Goal: Task Accomplishment & Management: Use online tool/utility

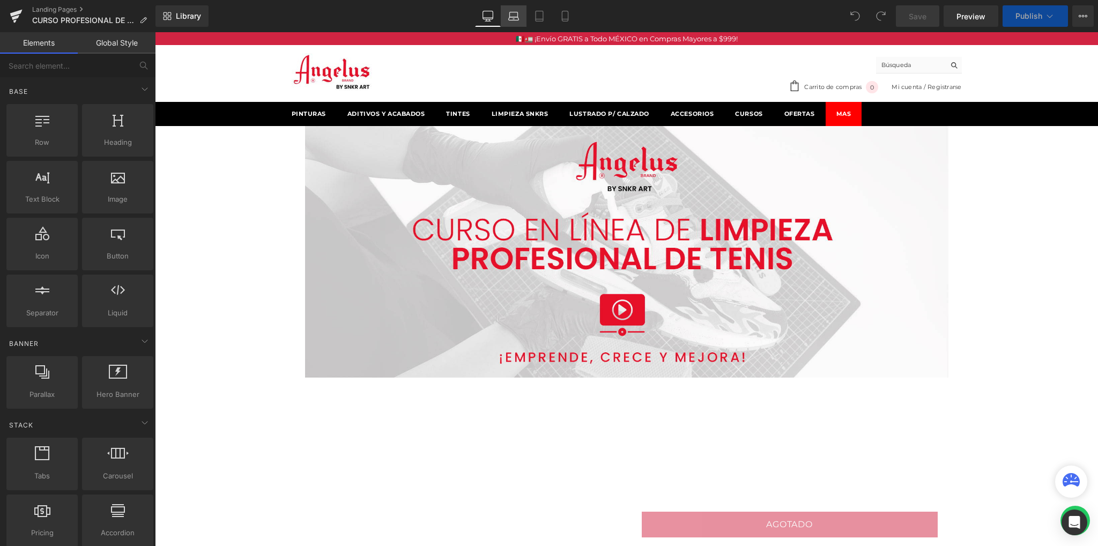
click at [506, 19] on link "Laptop" at bounding box center [514, 15] width 26 height 21
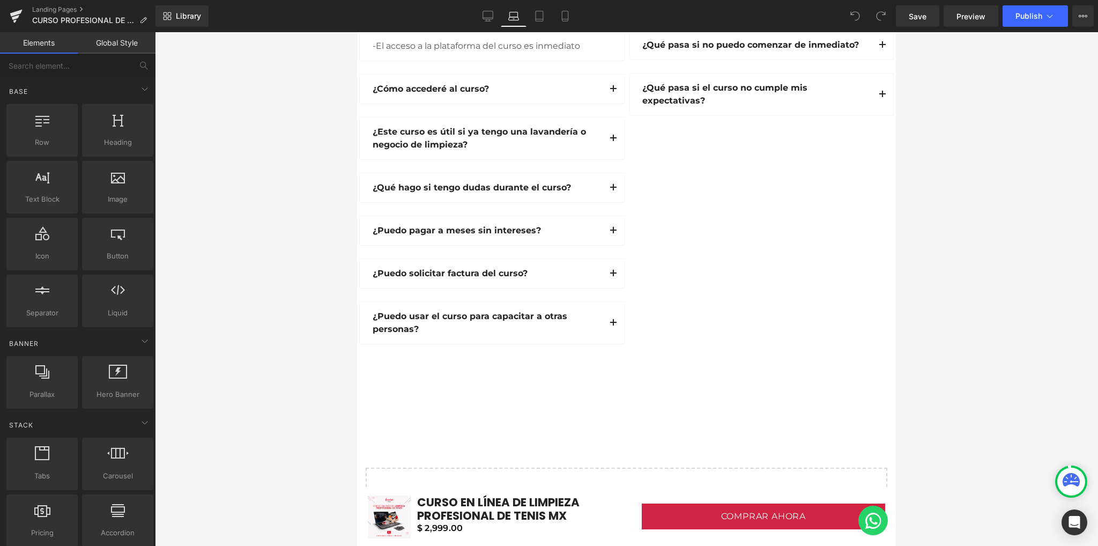
scroll to position [3288, 0]
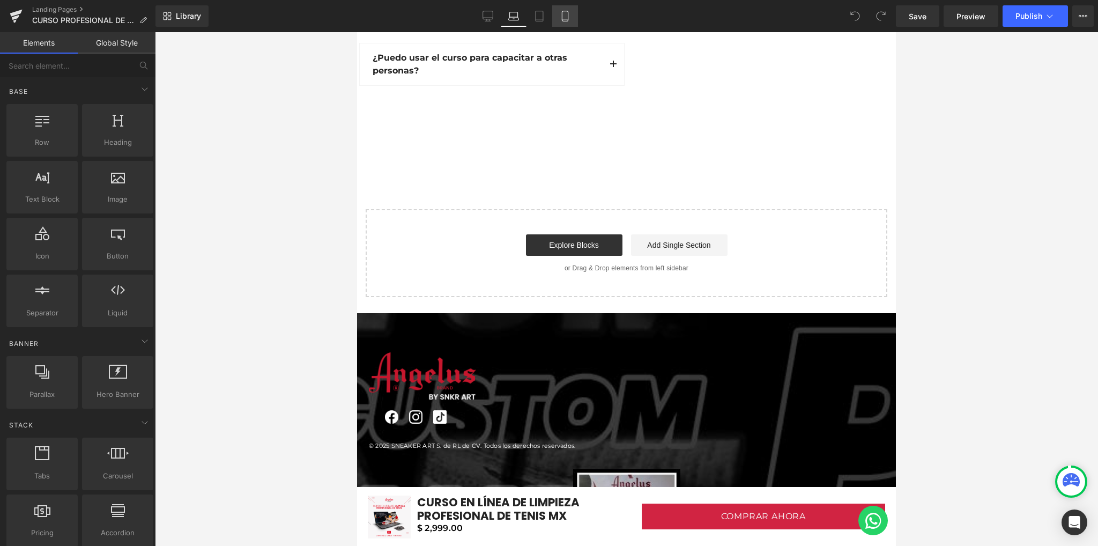
click at [560, 18] on icon at bounding box center [565, 16] width 11 height 11
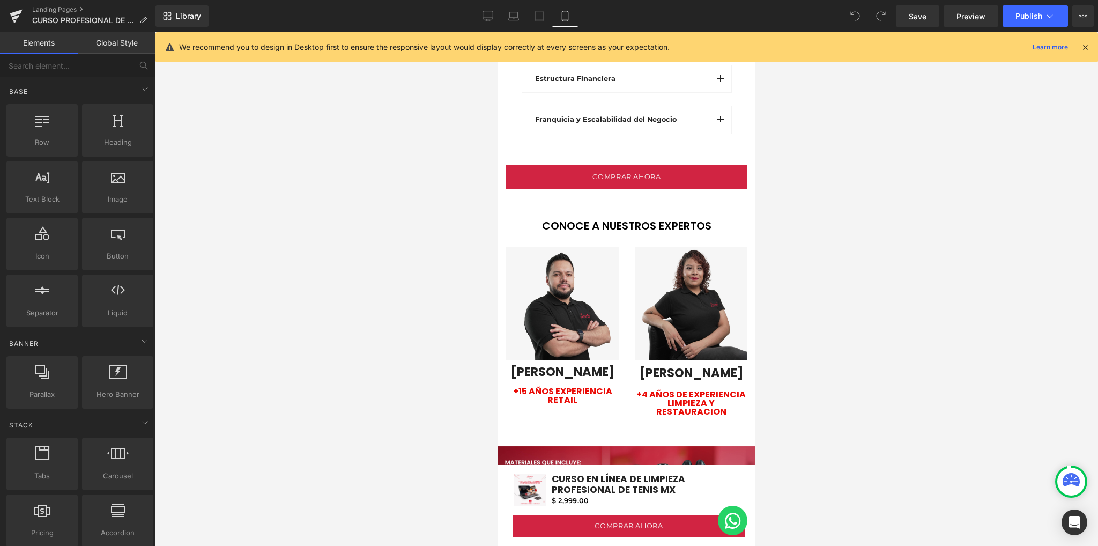
scroll to position [2315, 0]
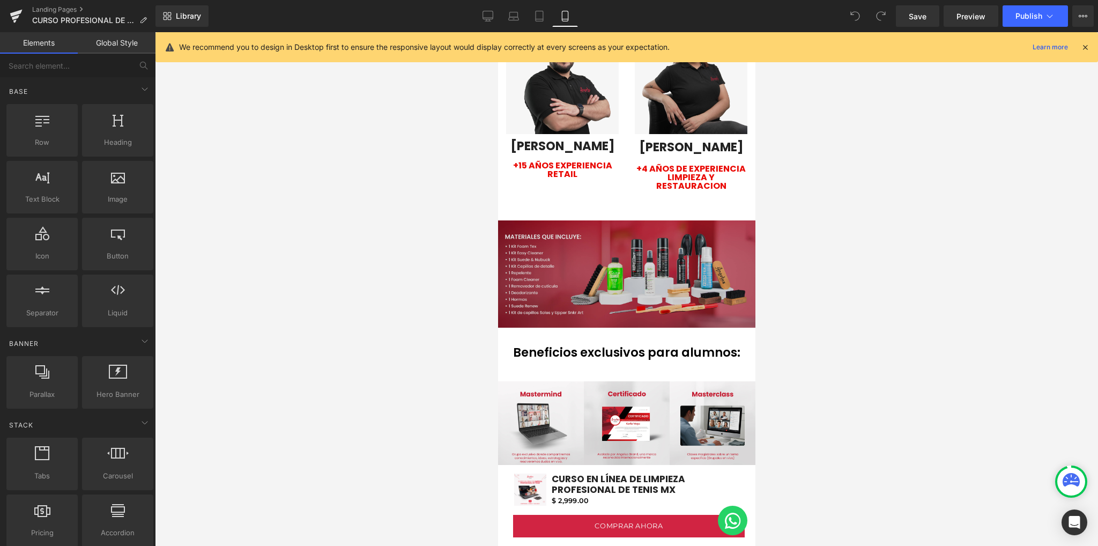
click at [563, 222] on img at bounding box center [625, 273] width 257 height 107
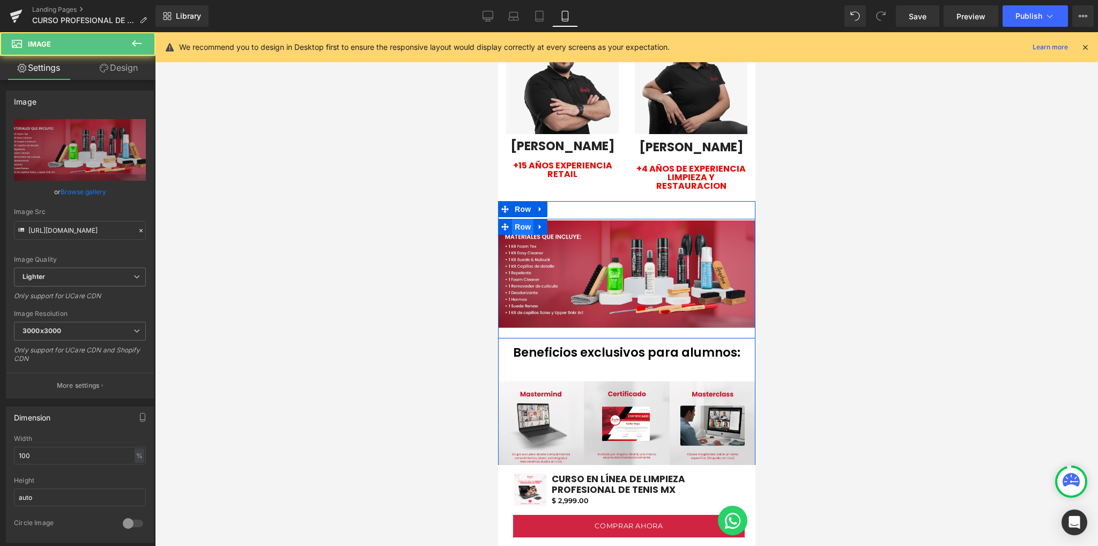
click at [519, 219] on span "Row" at bounding box center [521, 227] width 21 height 16
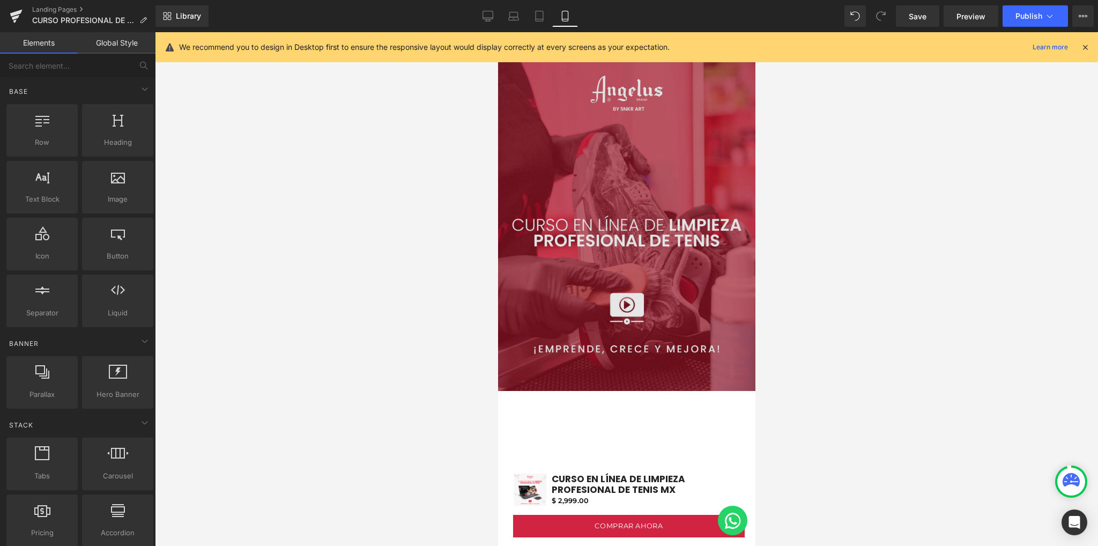
scroll to position [0, 0]
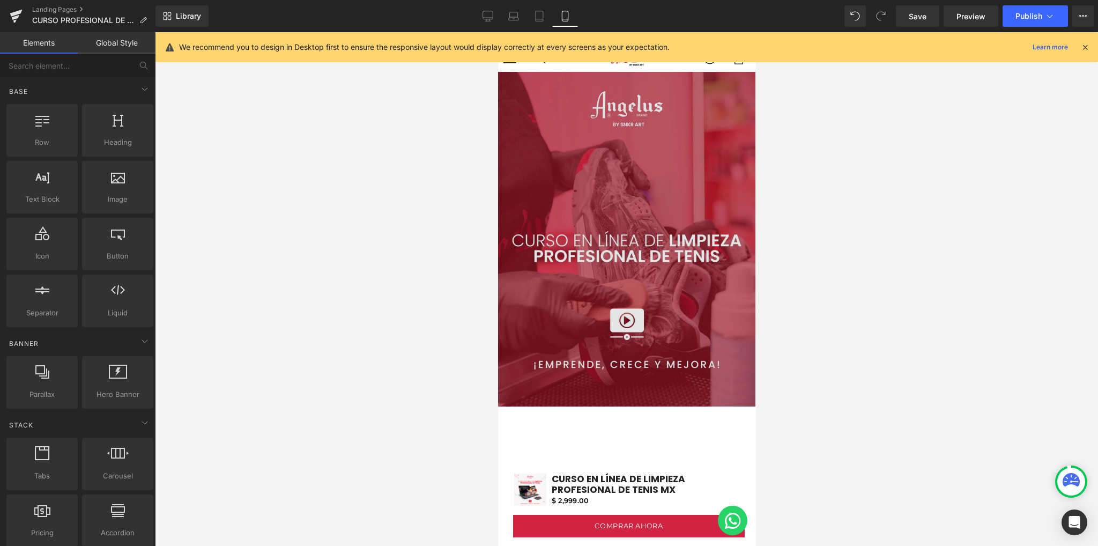
click at [635, 189] on img at bounding box center [625, 239] width 257 height 335
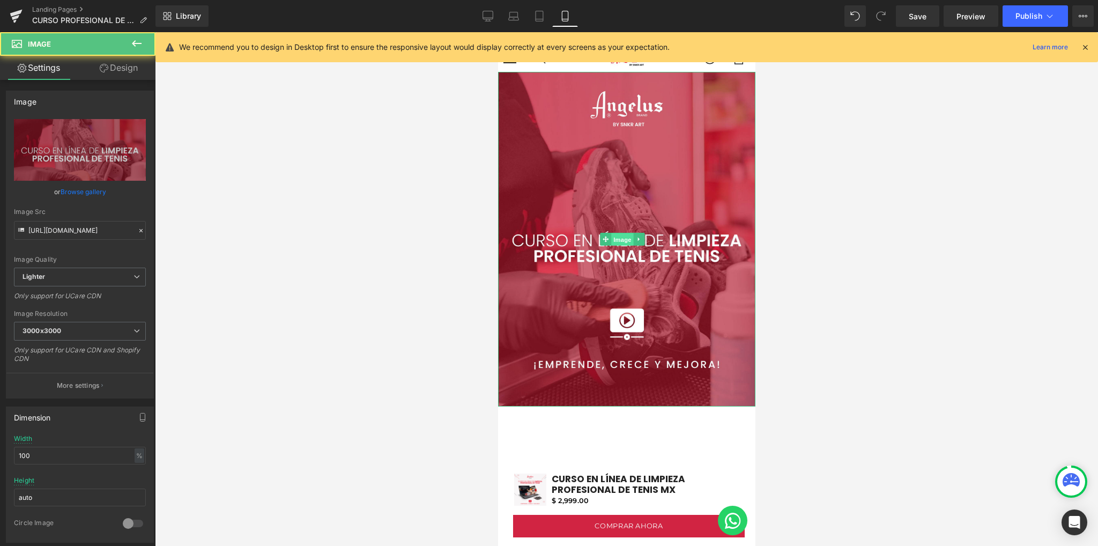
click at [616, 234] on span "Image" at bounding box center [622, 239] width 23 height 13
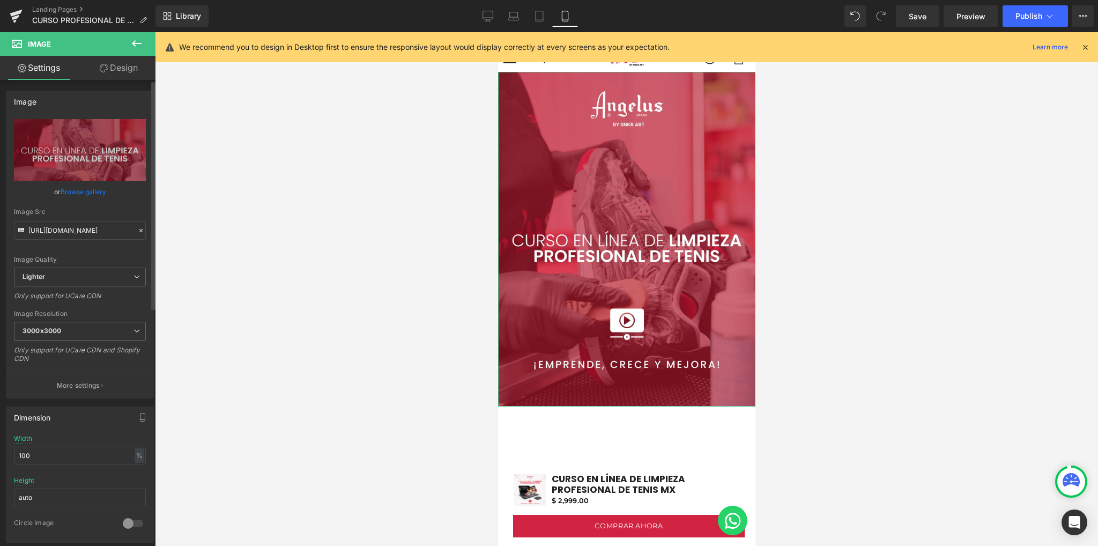
click at [92, 191] on link "Browse gallery" at bounding box center [84, 191] width 46 height 19
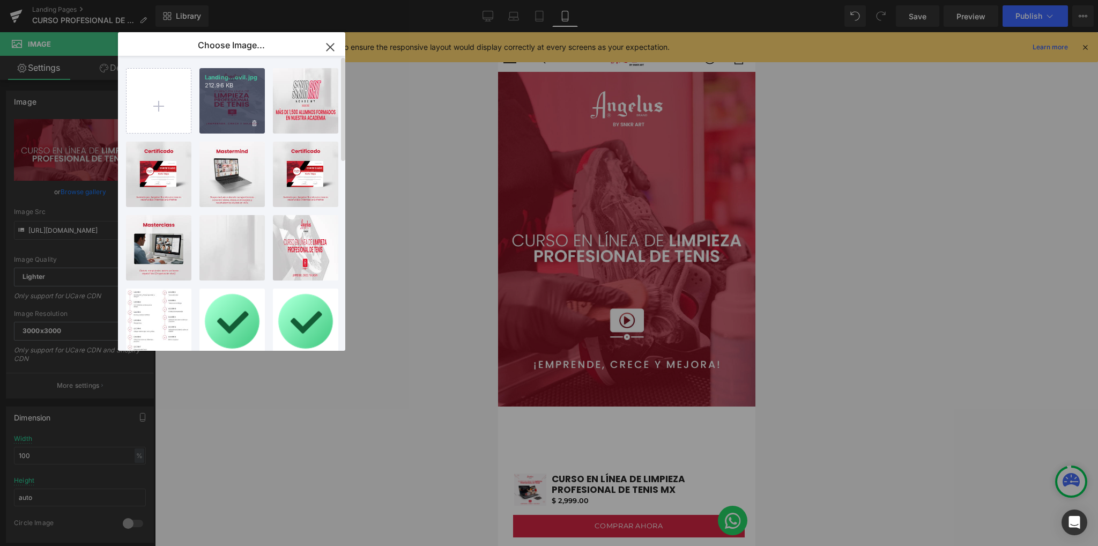
click at [222, 116] on div "Landing...ovil.jpg 212.96 KB" at bounding box center [231, 100] width 65 height 65
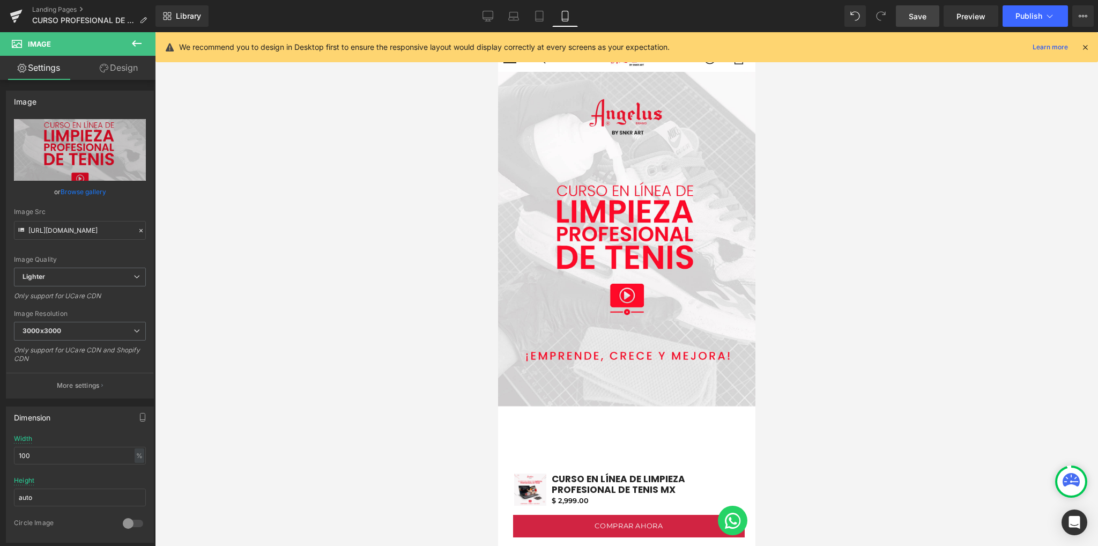
click at [916, 13] on span "Save" at bounding box center [918, 16] width 18 height 11
click at [1086, 43] on icon at bounding box center [1085, 47] width 10 height 10
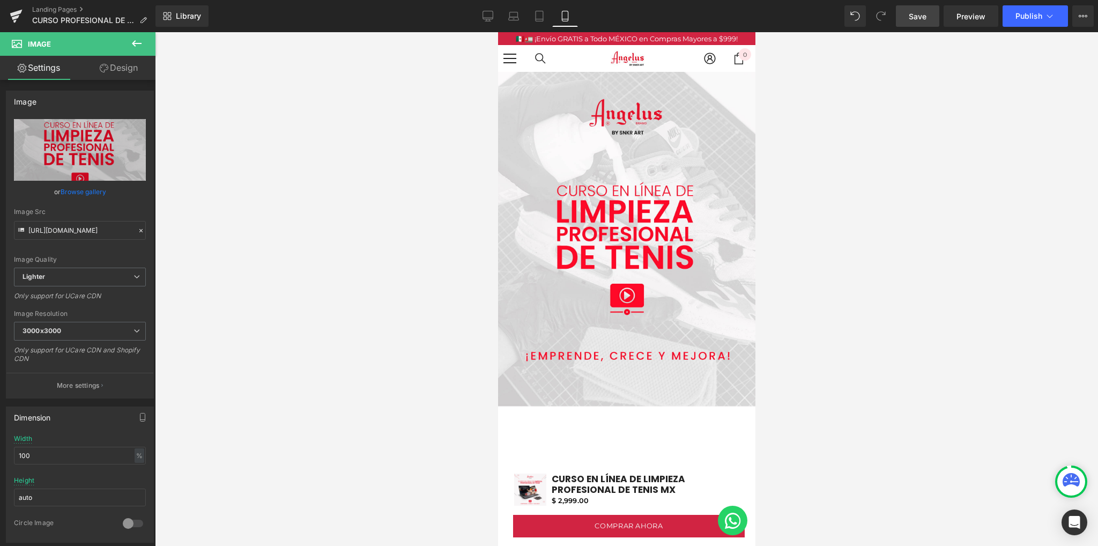
click at [659, 58] on div at bounding box center [577, 56] width 189 height 30
click at [492, 22] on link "Desktop" at bounding box center [488, 15] width 26 height 21
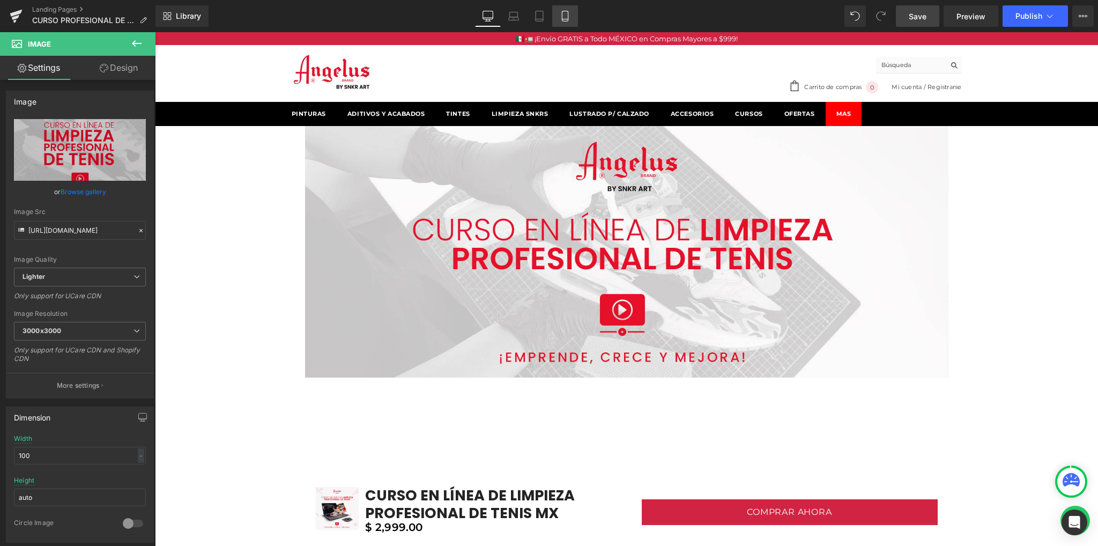
click at [566, 22] on link "Mobile" at bounding box center [565, 15] width 26 height 21
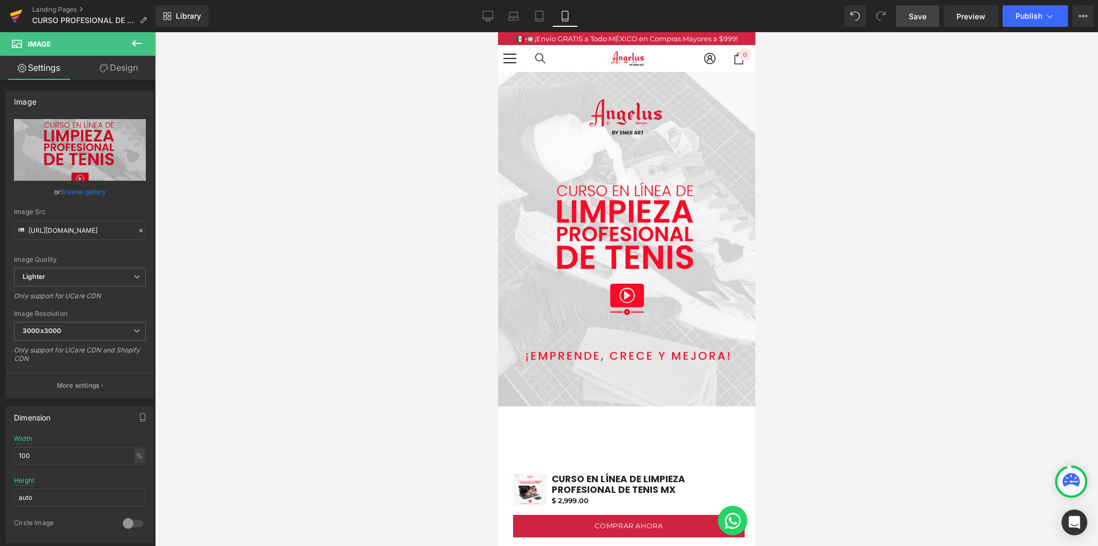
click at [5, 17] on link at bounding box center [16, 16] width 32 height 32
